Goal: Information Seeking & Learning: Learn about a topic

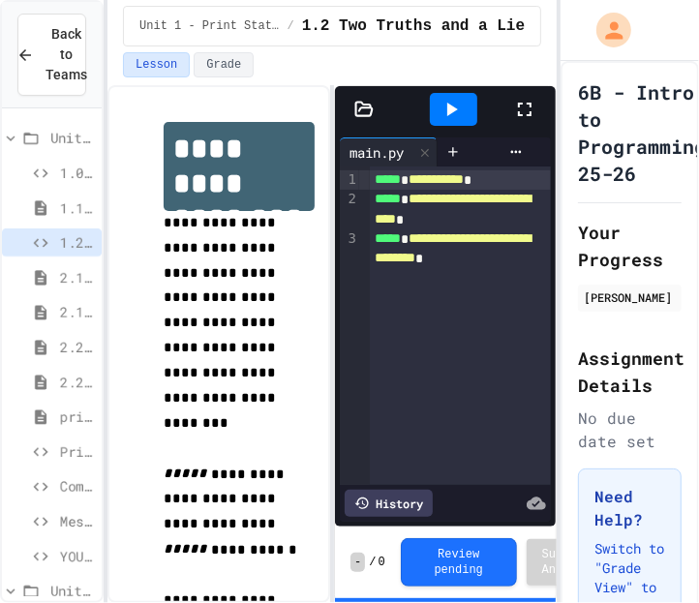
click at [74, 284] on span "2.1.1: Why Learn to Program?" at bounding box center [77, 277] width 34 height 20
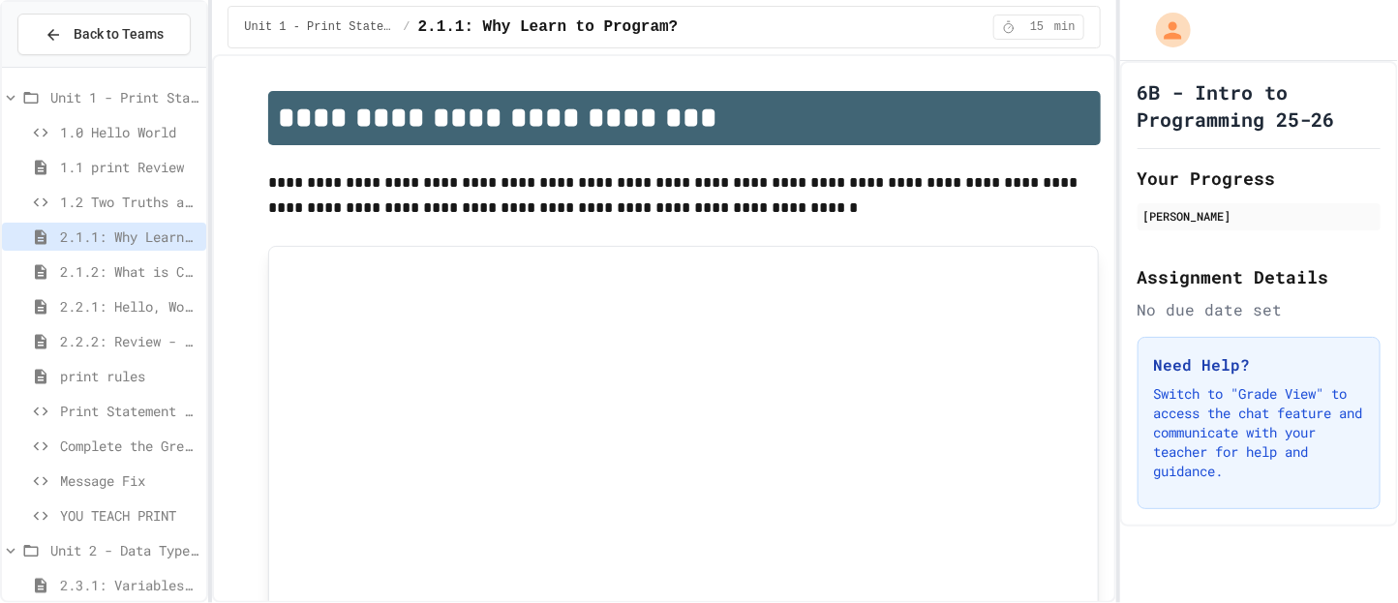
click at [47, 386] on div "print rules" at bounding box center [104, 376] width 204 height 28
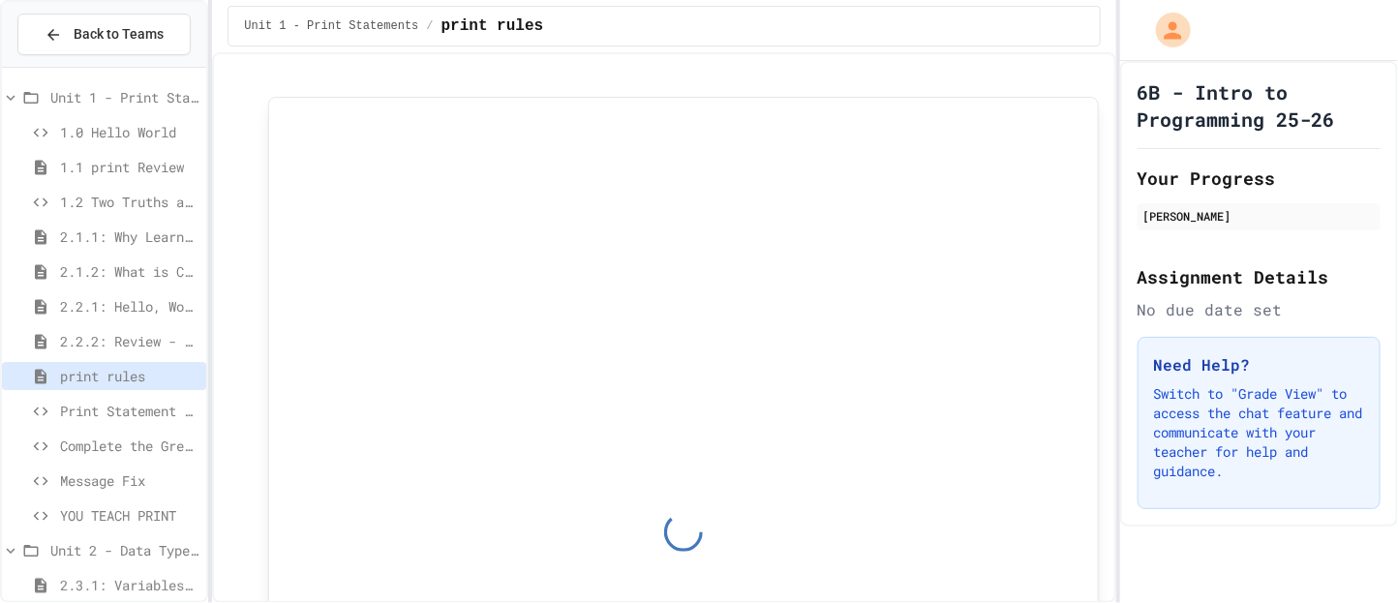
click at [55, 398] on div "Print Statement Repair" at bounding box center [104, 411] width 204 height 28
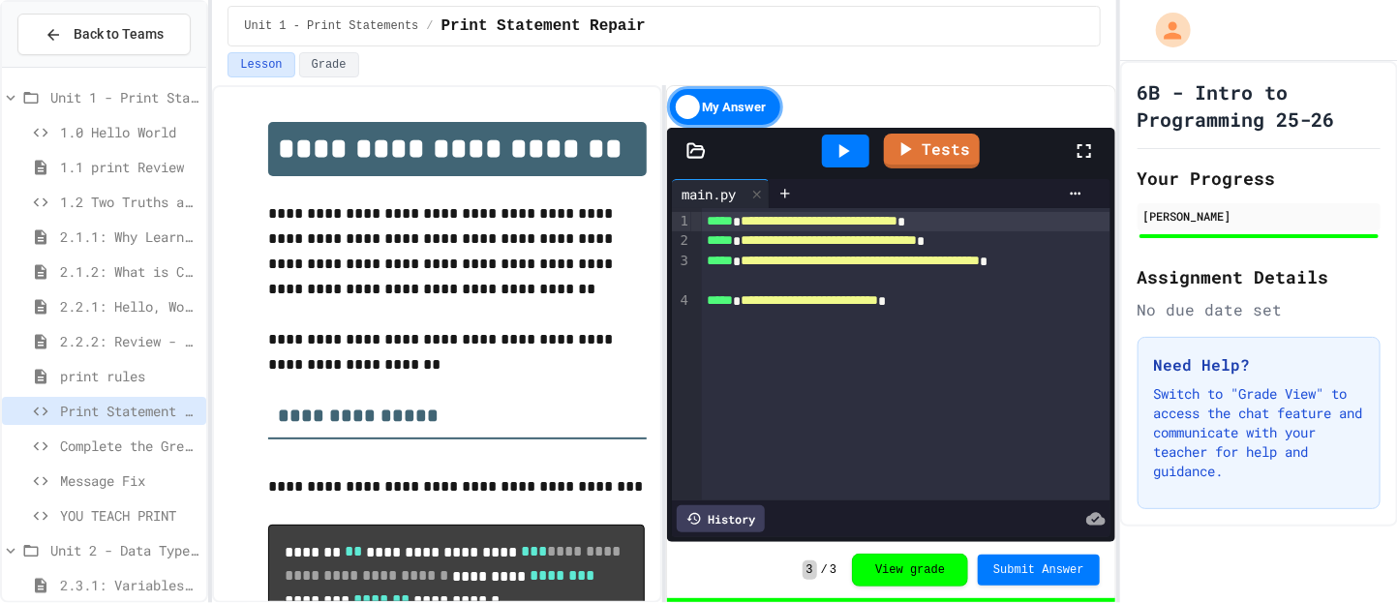
click at [83, 436] on span "Complete the Greeting" at bounding box center [129, 446] width 138 height 20
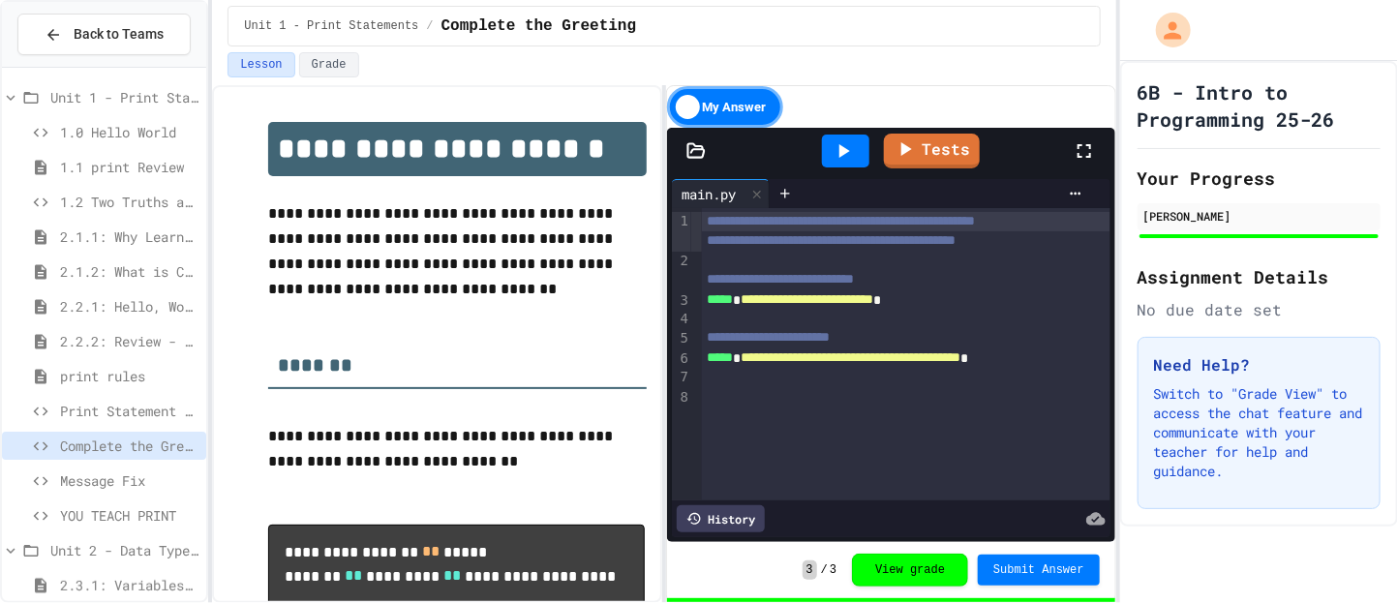
click at [95, 474] on span "Message Fix" at bounding box center [129, 481] width 138 height 20
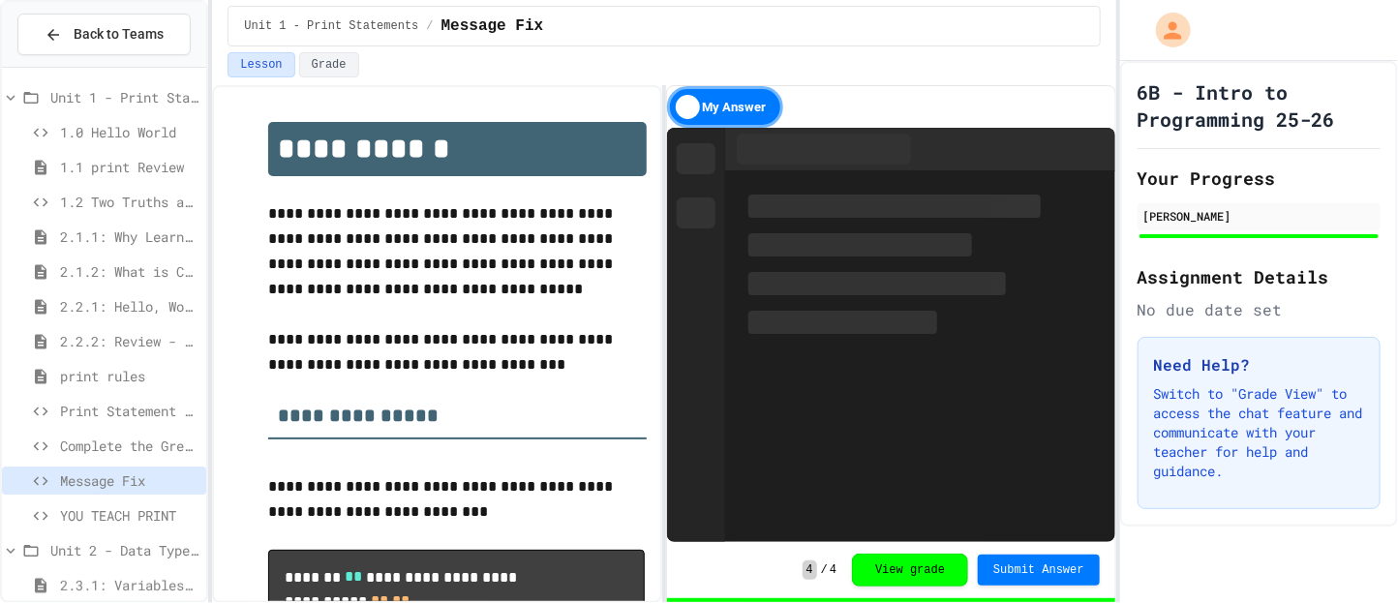
click at [94, 508] on span "YOU TEACH PRINT" at bounding box center [129, 515] width 138 height 20
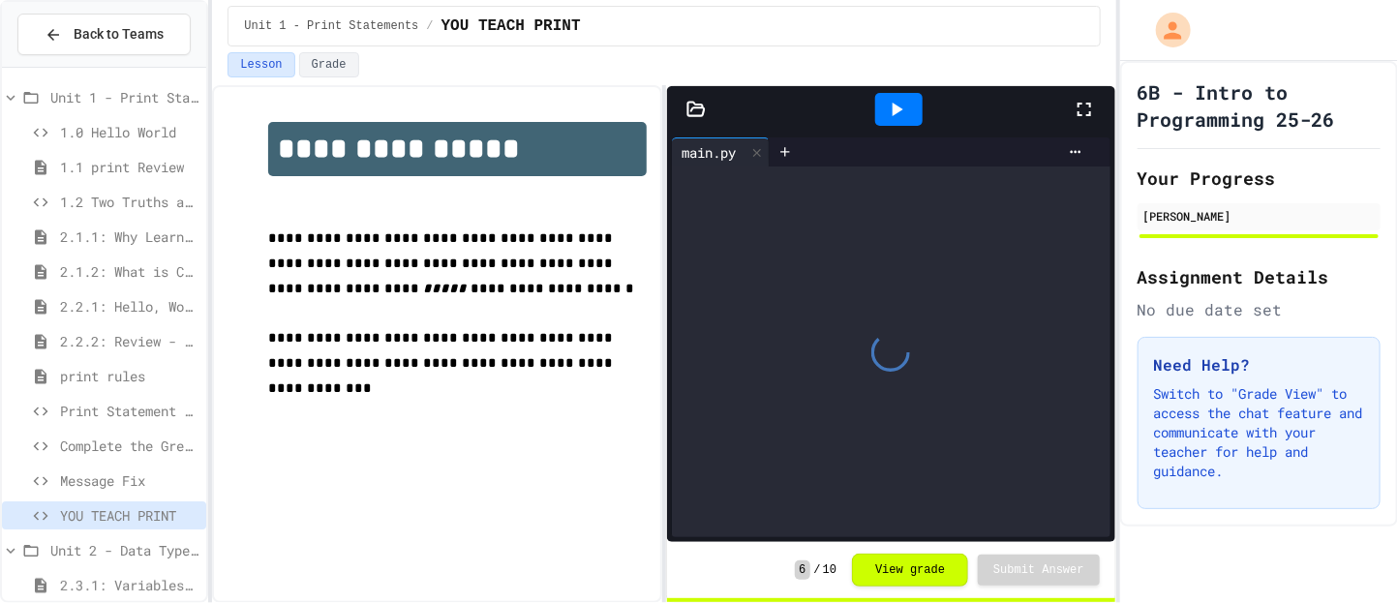
scroll to position [2, 0]
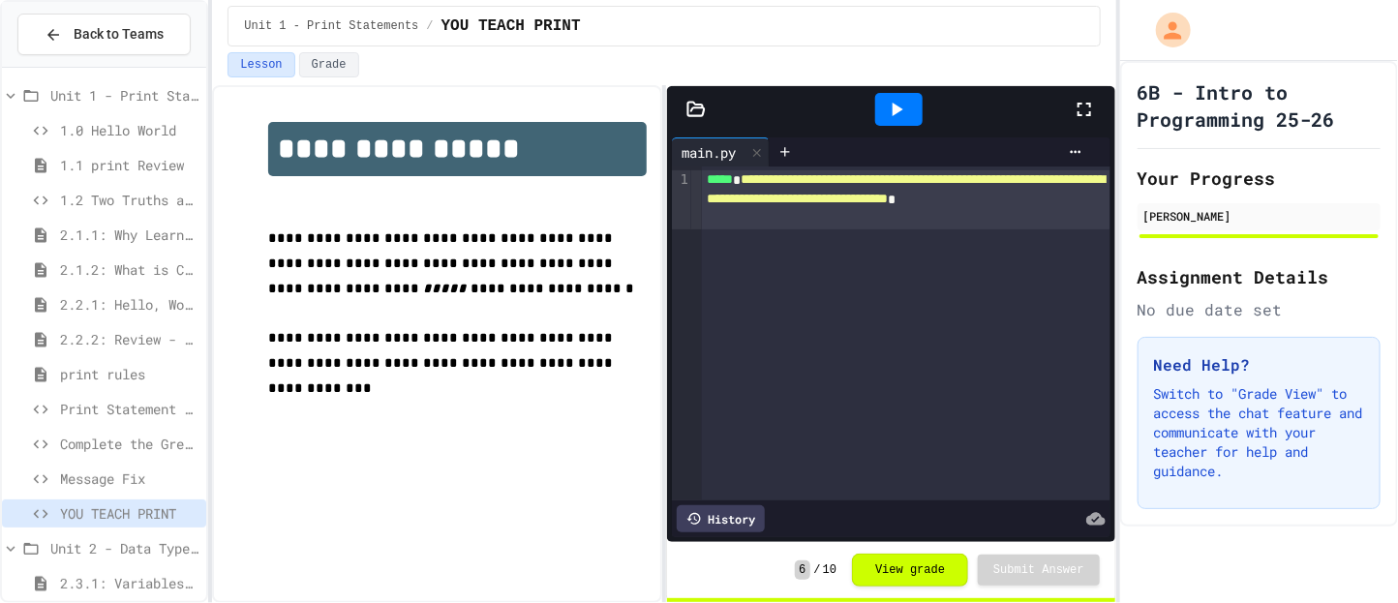
click at [101, 581] on span "2.3.1: Variables and Data Types" at bounding box center [129, 583] width 138 height 20
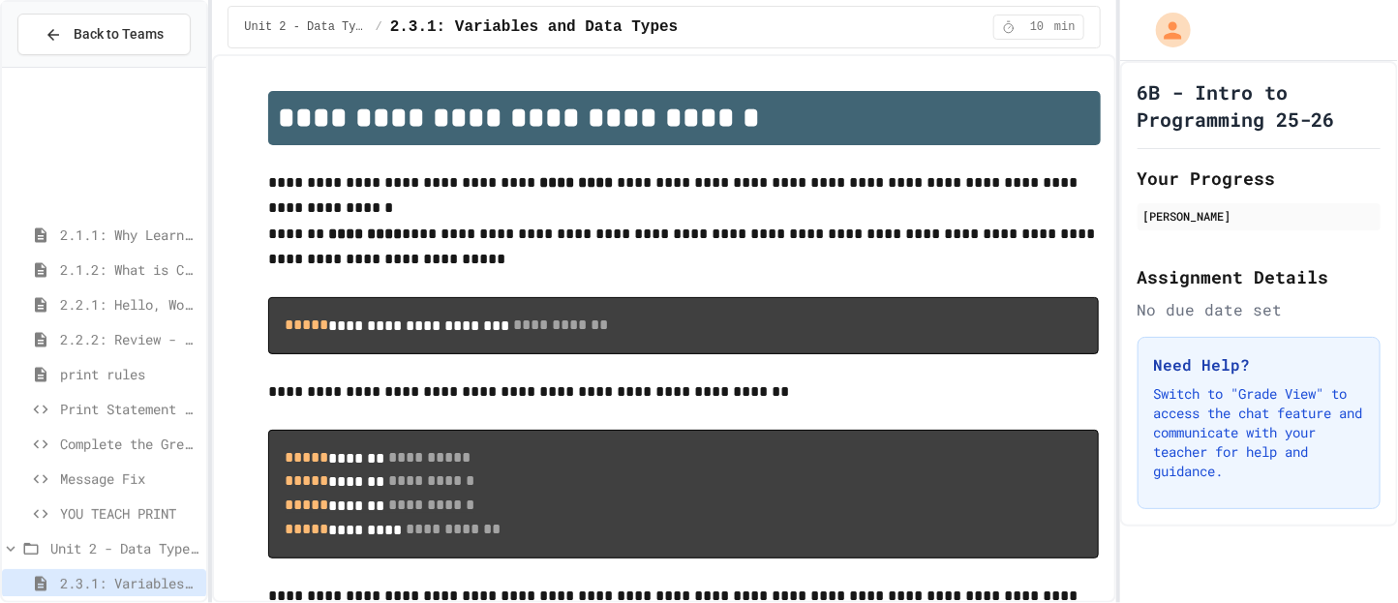
scroll to position [246, 0]
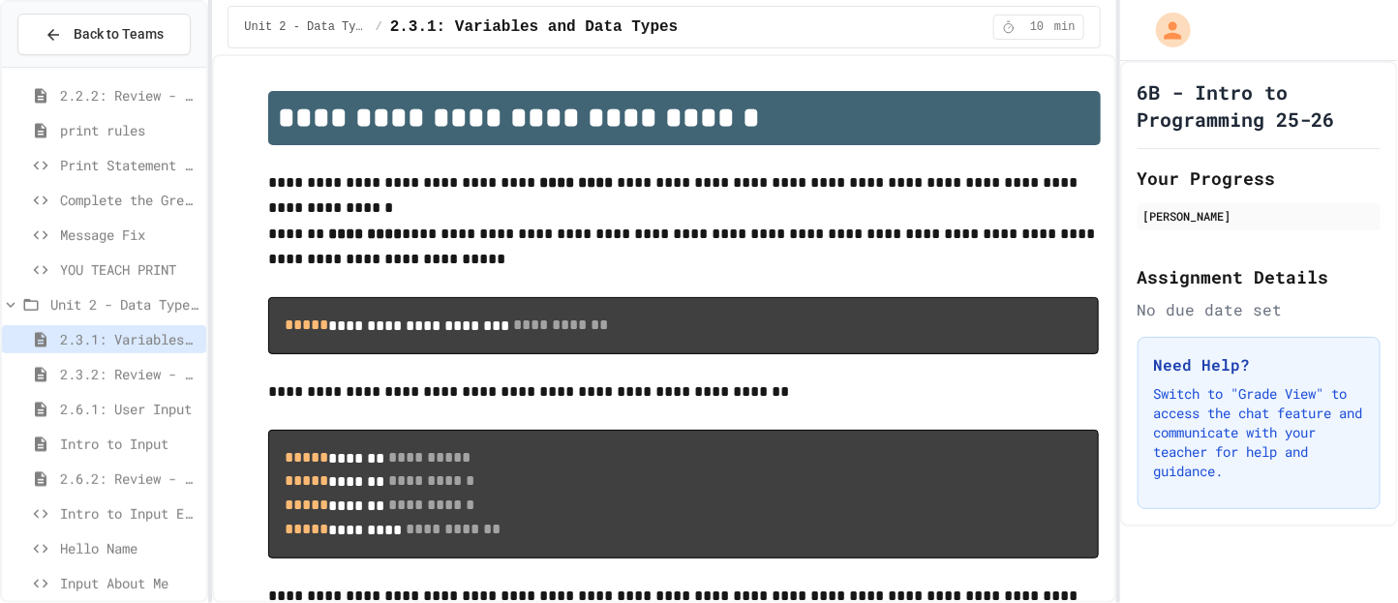
click at [124, 548] on span "Hello Name" at bounding box center [129, 548] width 138 height 20
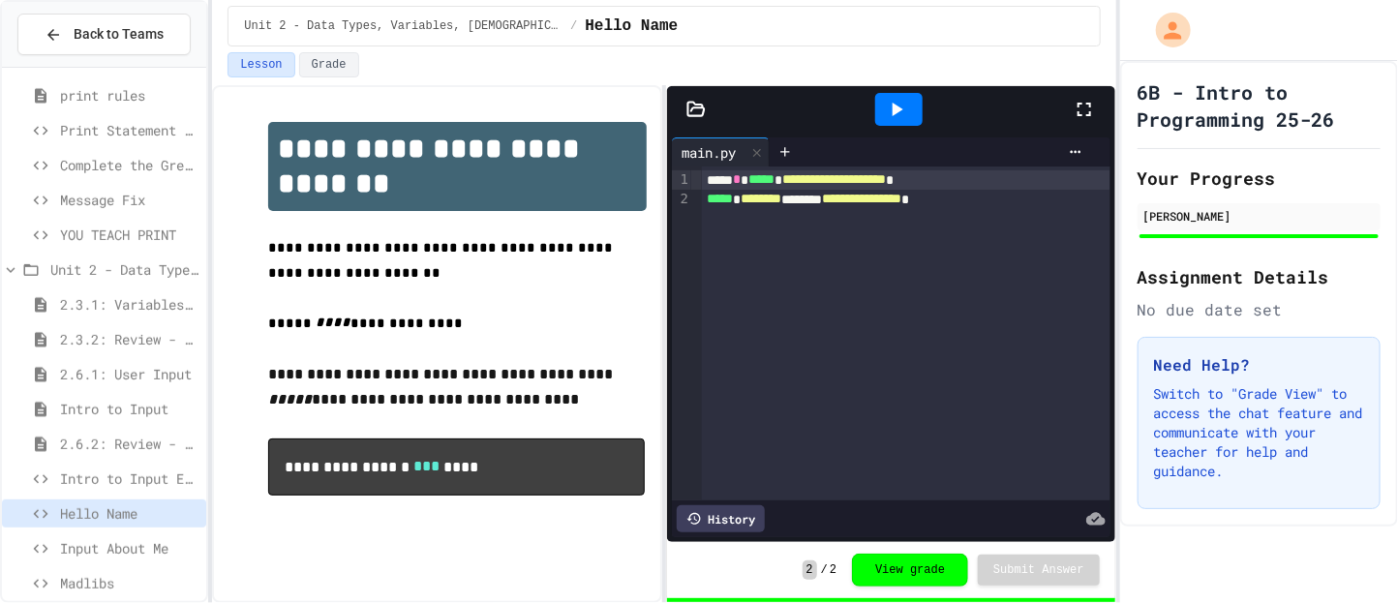
scroll to position [316, 0]
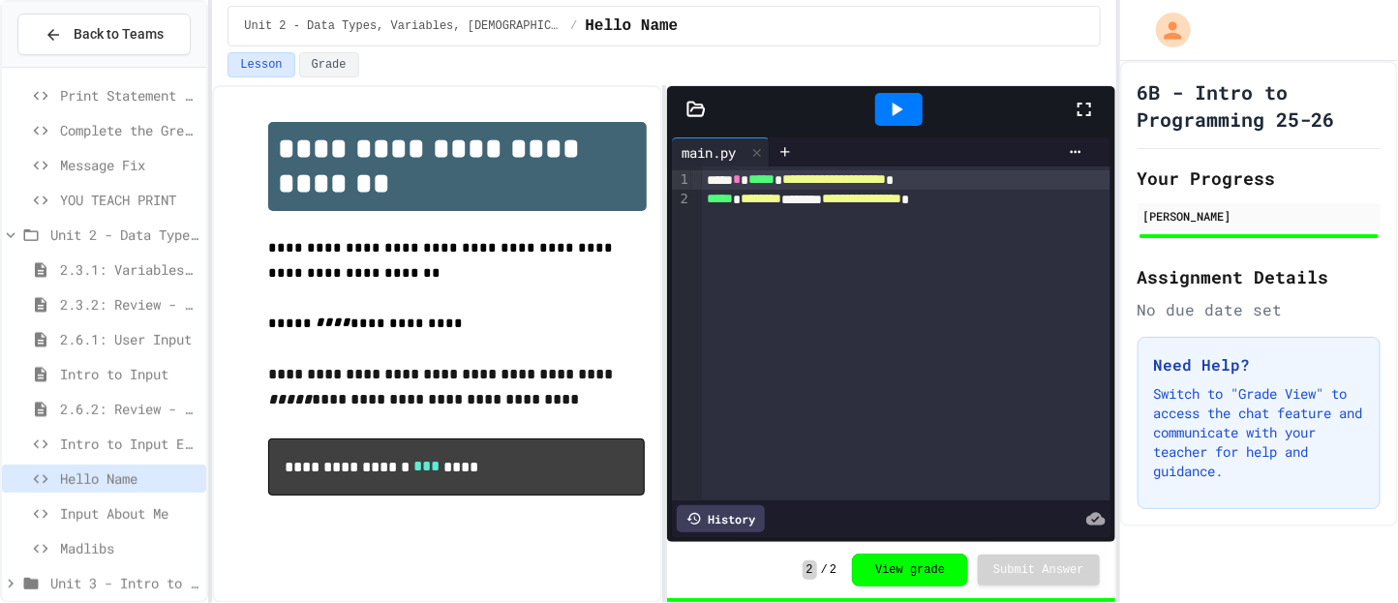
click at [125, 520] on span "Input About Me" at bounding box center [129, 513] width 138 height 20
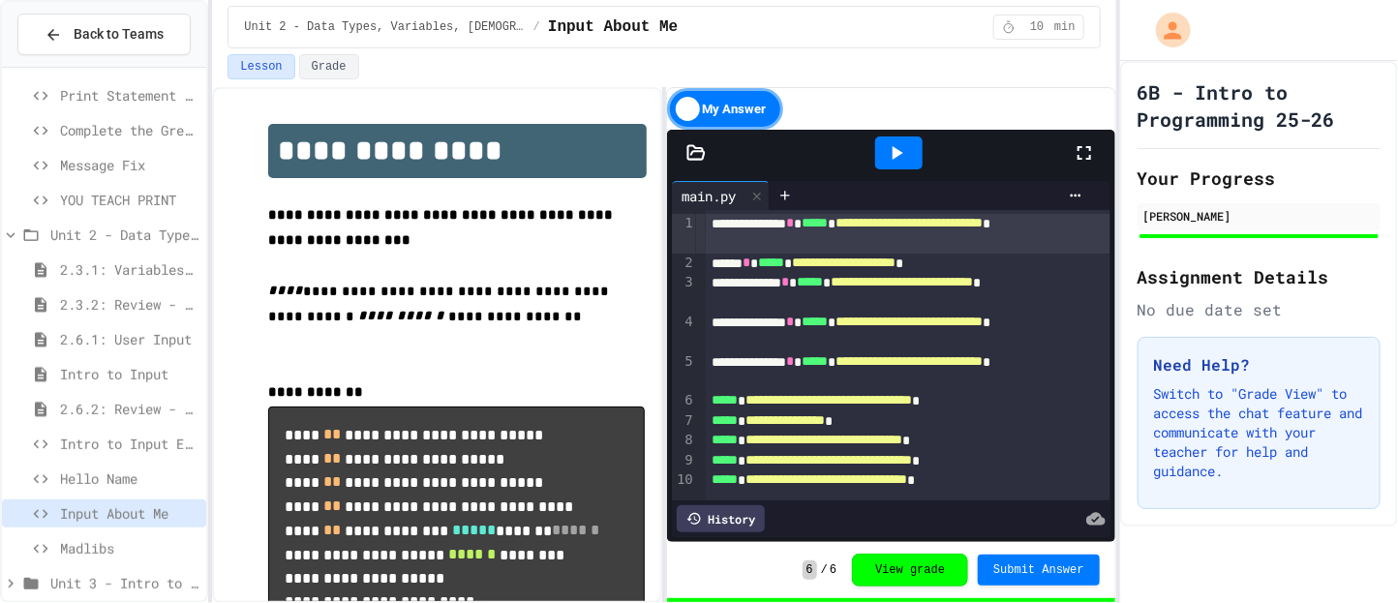
click at [137, 439] on span "Intro to Input Exercise" at bounding box center [129, 444] width 138 height 20
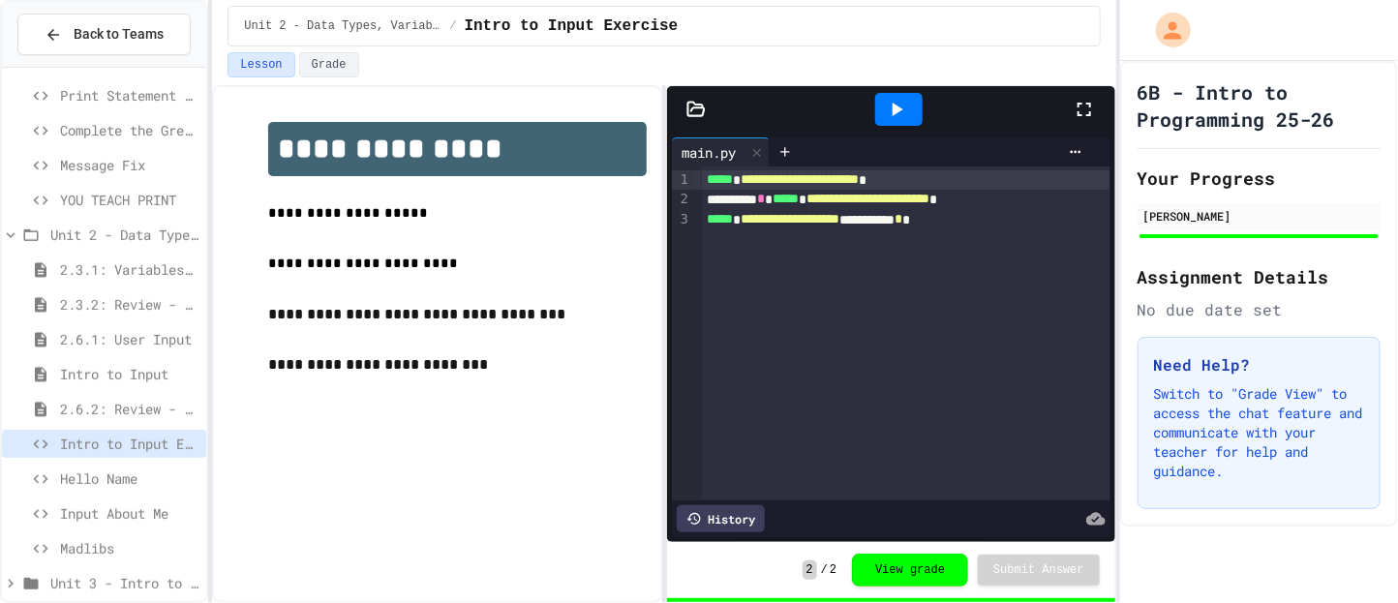
click at [107, 588] on span "Unit 3 - Intro to Objects" at bounding box center [124, 583] width 148 height 20
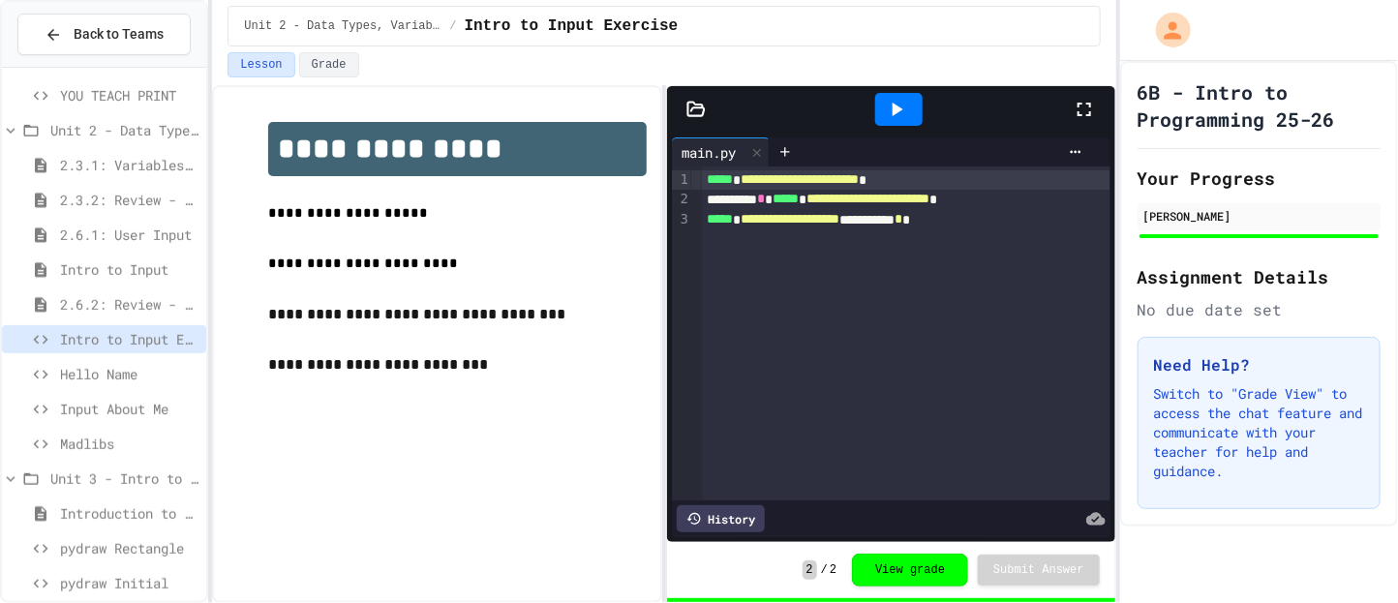
scroll to position [455, 0]
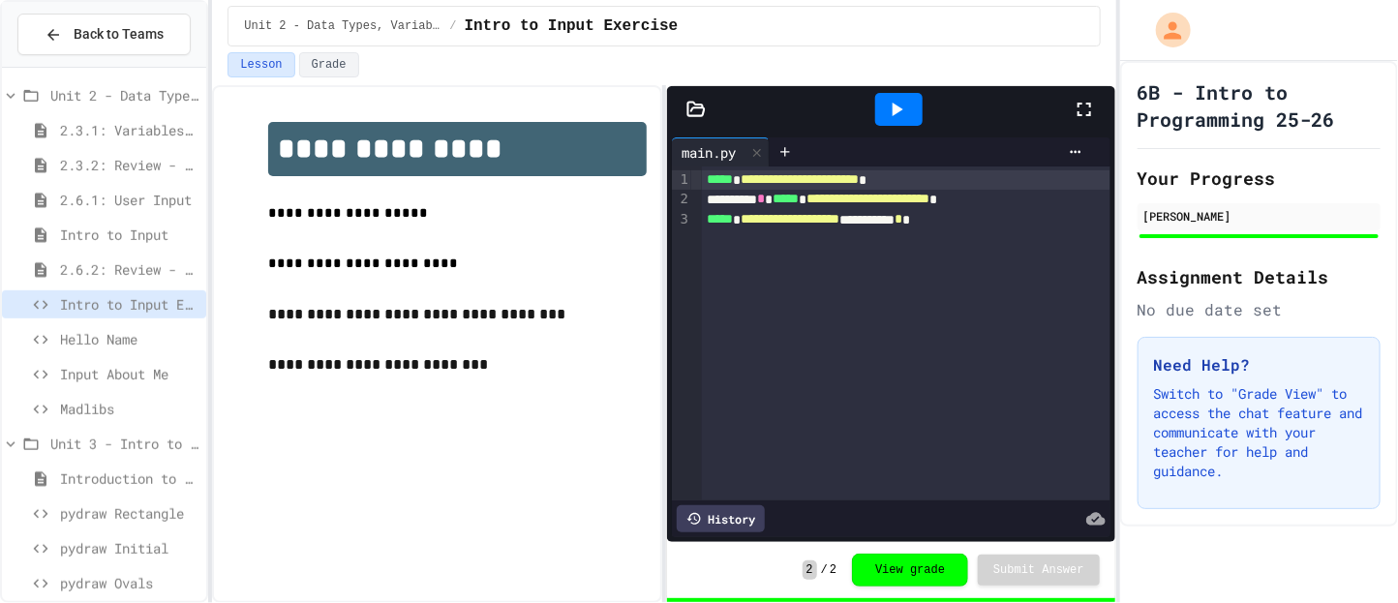
click at [121, 515] on span "pydraw Rectangle" at bounding box center [129, 513] width 138 height 20
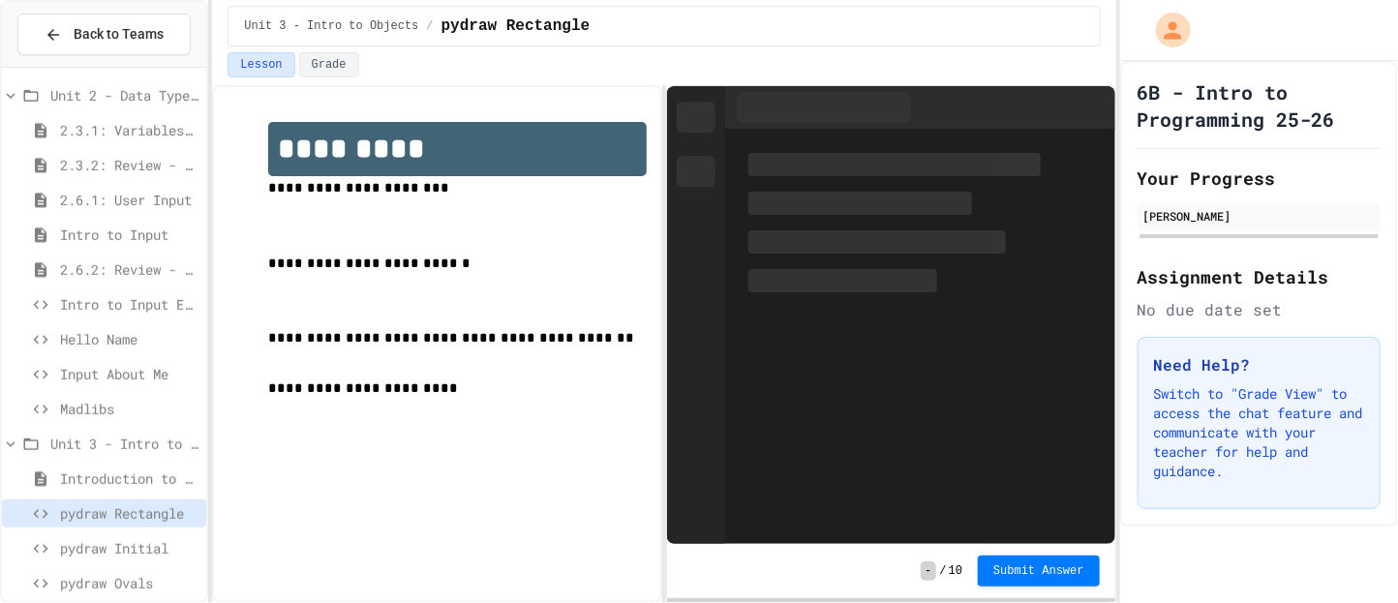
click at [133, 408] on span "Madlibs" at bounding box center [129, 409] width 138 height 20
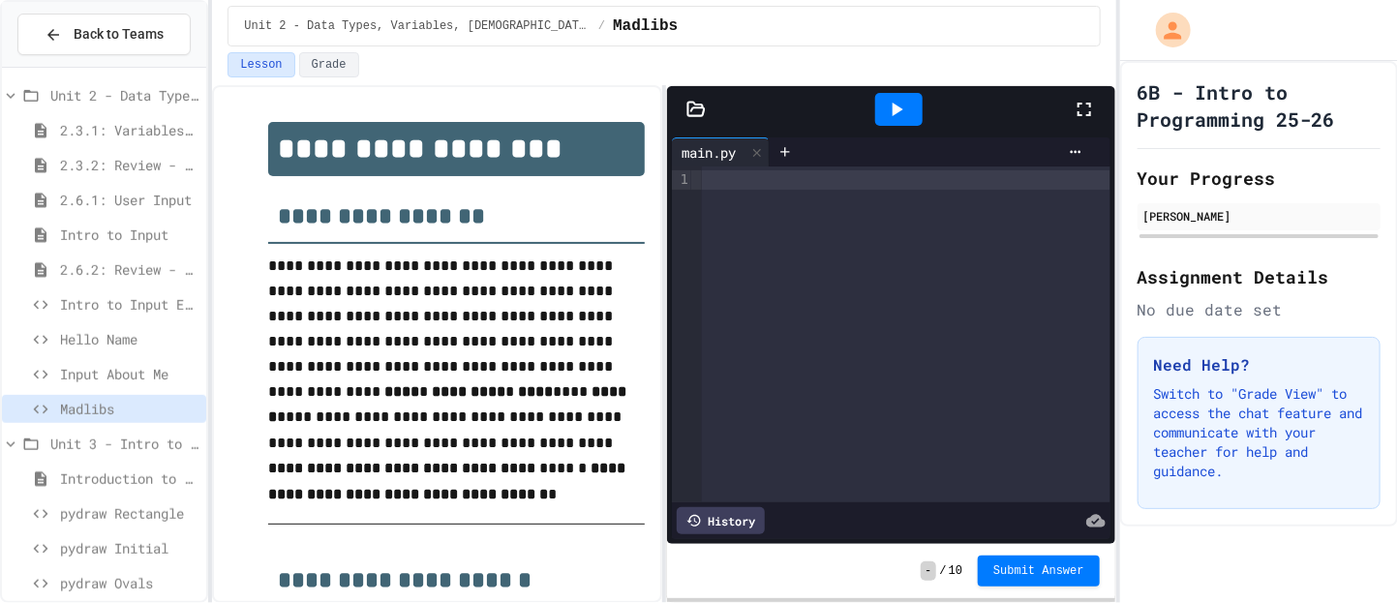
click at [437, 460] on p "**********" at bounding box center [457, 481] width 379 height 51
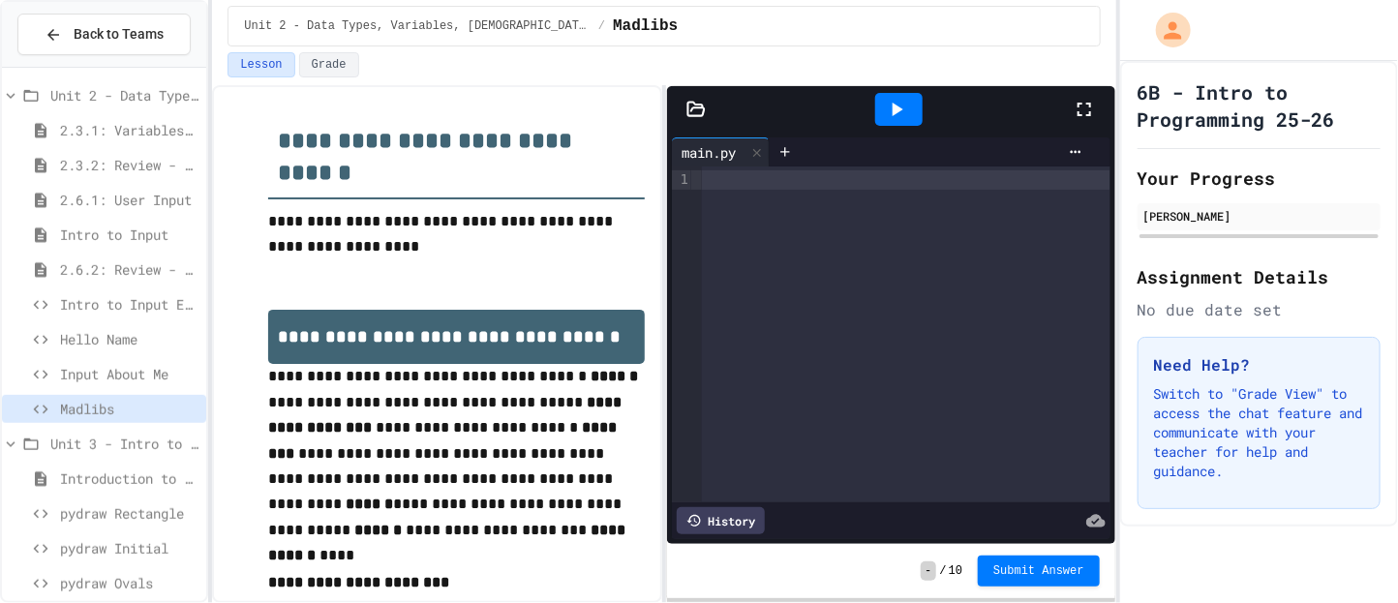
scroll to position [1462, 0]
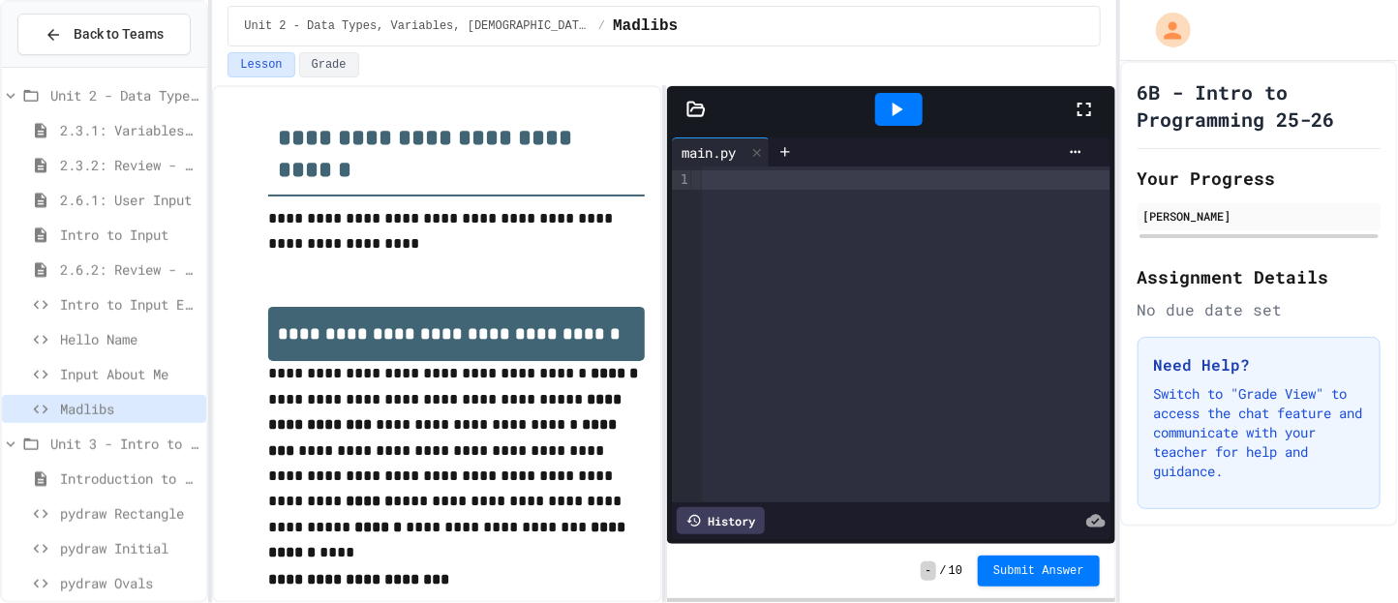
click at [175, 374] on span "Input About Me" at bounding box center [129, 374] width 138 height 20
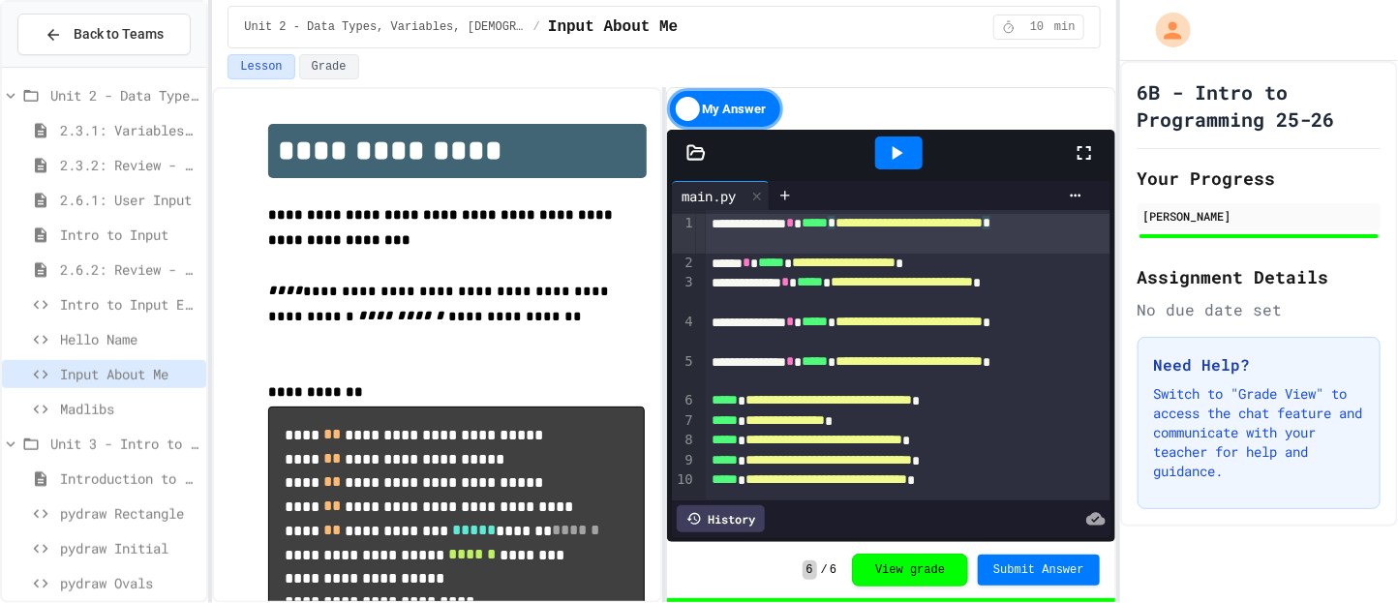
click at [698, 233] on div "**********" at bounding box center [908, 234] width 405 height 40
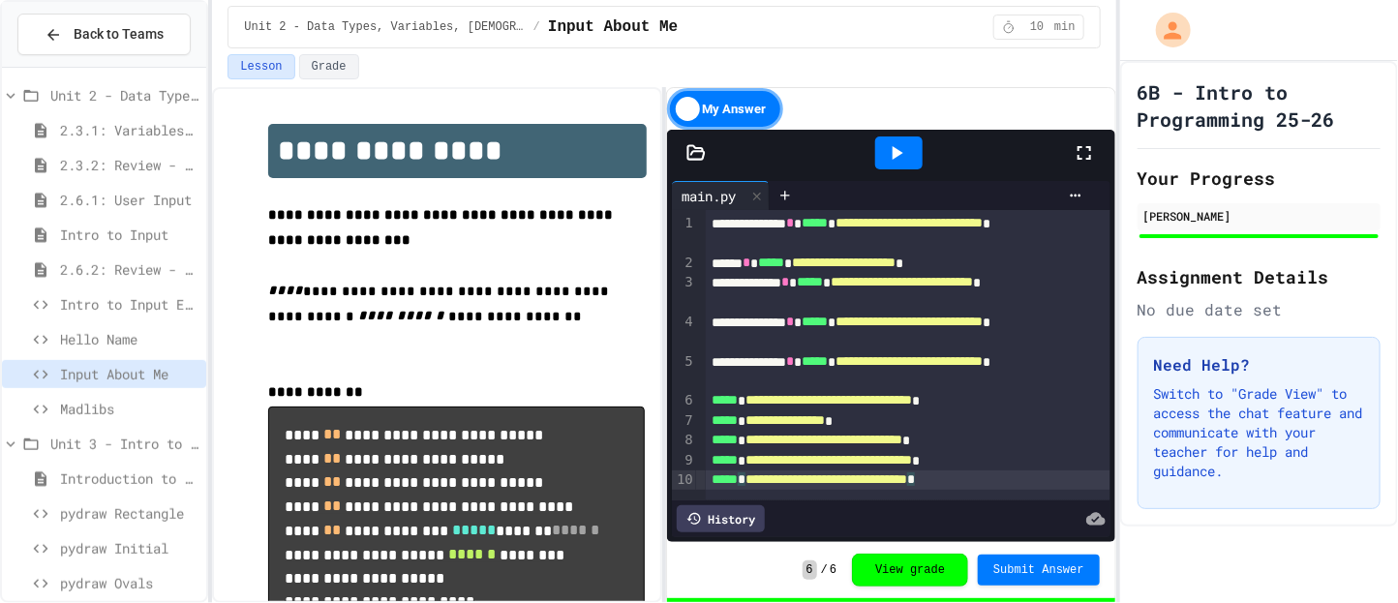
click at [74, 420] on div "Madlibs" at bounding box center [104, 409] width 204 height 28
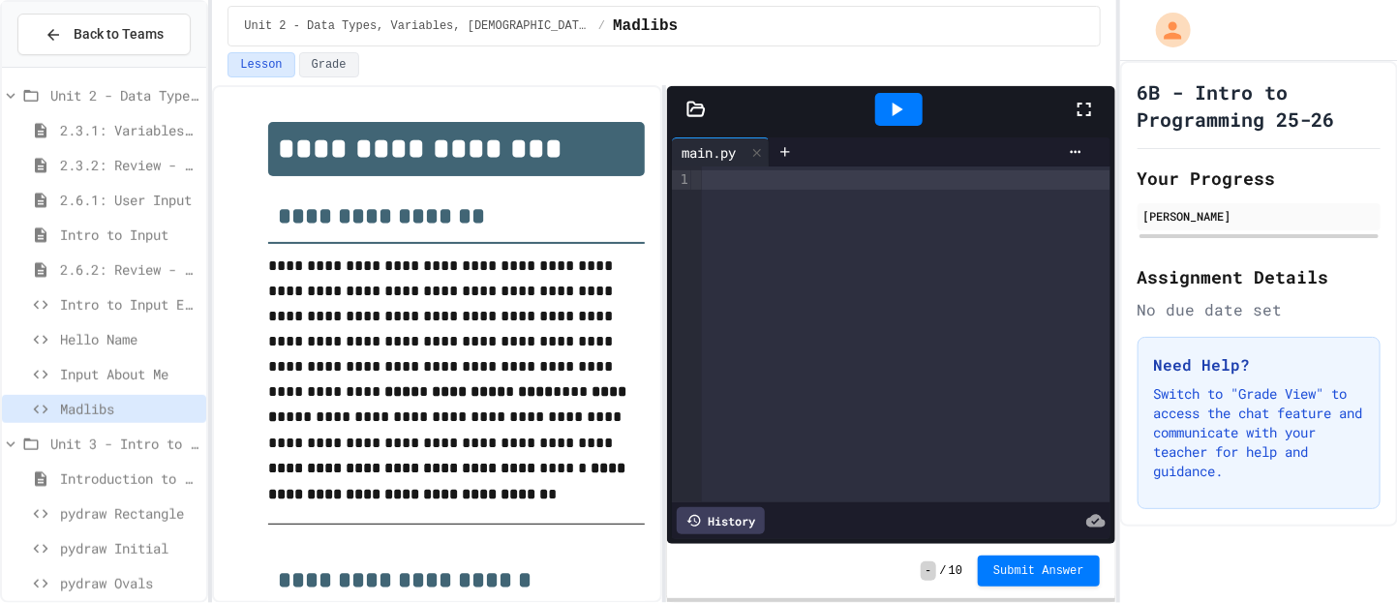
scroll to position [348, 0]
